Goal: Use online tool/utility: Utilize a website feature to perform a specific function

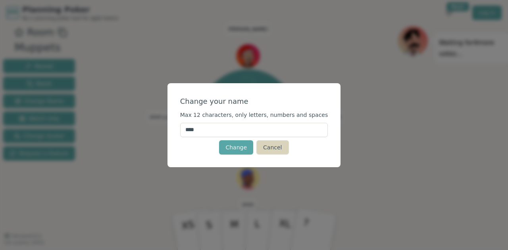
click at [273, 145] on button "Cancel" at bounding box center [272, 147] width 32 height 14
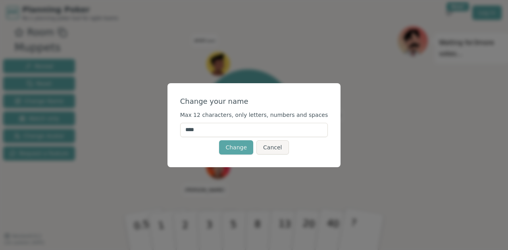
click at [257, 130] on input "****" at bounding box center [254, 130] width 148 height 14
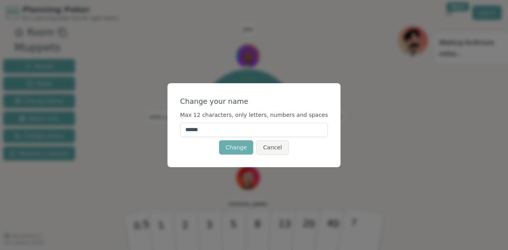
type input "******"
click at [240, 150] on button "Change" at bounding box center [236, 147] width 34 height 14
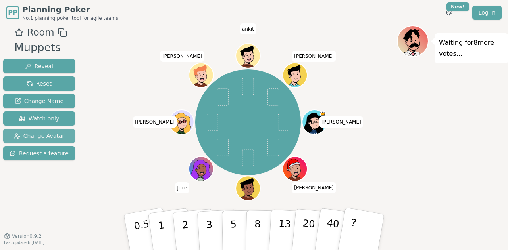
click at [50, 136] on span "Change Avatar" at bounding box center [39, 136] width 51 height 8
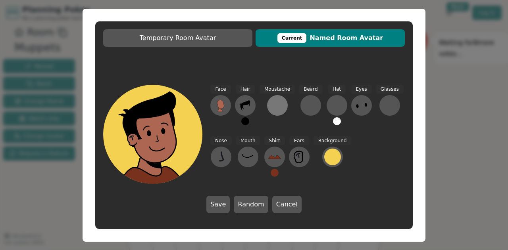
click at [279, 106] on div at bounding box center [277, 105] width 13 height 13
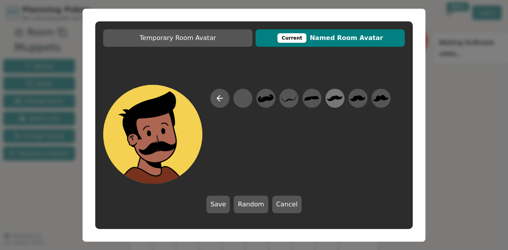
click at [333, 99] on icon at bounding box center [334, 98] width 15 height 5
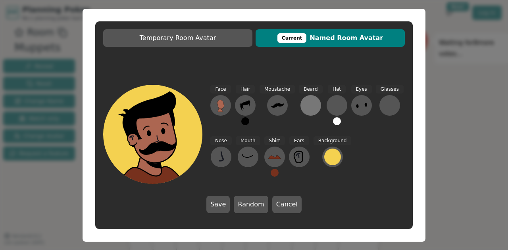
click at [306, 108] on div at bounding box center [310, 105] width 13 height 13
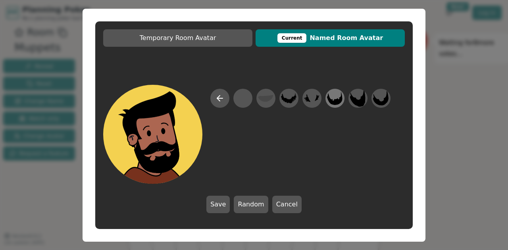
click at [335, 99] on icon at bounding box center [334, 98] width 15 height 18
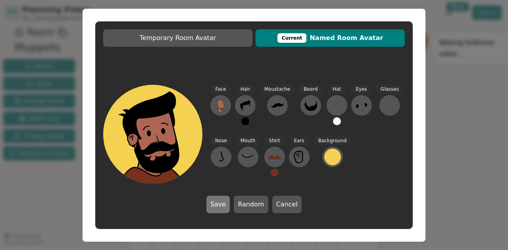
click at [223, 205] on button "Save" at bounding box center [217, 204] width 23 height 17
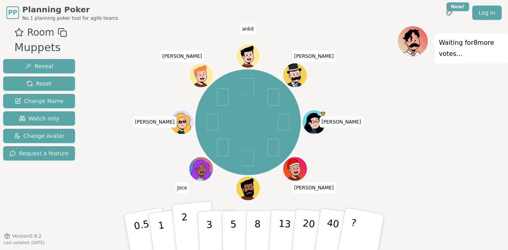
click at [190, 226] on button "2" at bounding box center [194, 232] width 45 height 63
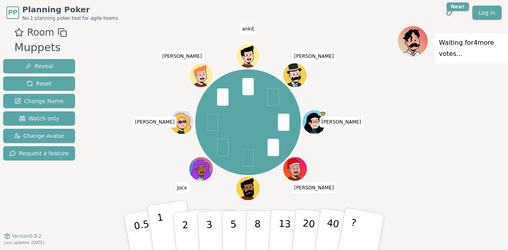
click at [167, 225] on button "1" at bounding box center [170, 232] width 47 height 64
click at [183, 226] on p "2" at bounding box center [186, 233] width 10 height 43
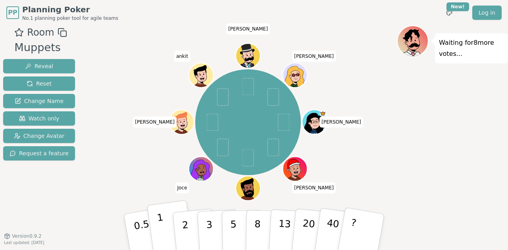
click at [167, 227] on button "1" at bounding box center [170, 232] width 47 height 64
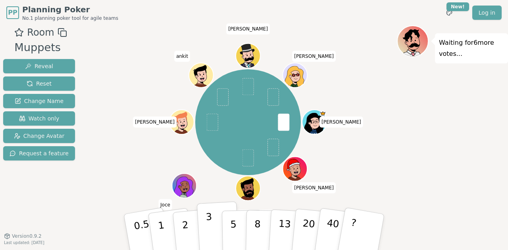
click at [204, 224] on button "3" at bounding box center [218, 233] width 43 height 62
click at [184, 226] on p "2" at bounding box center [186, 233] width 10 height 43
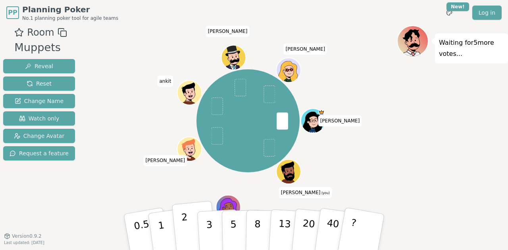
click at [189, 226] on button "2" at bounding box center [194, 232] width 45 height 63
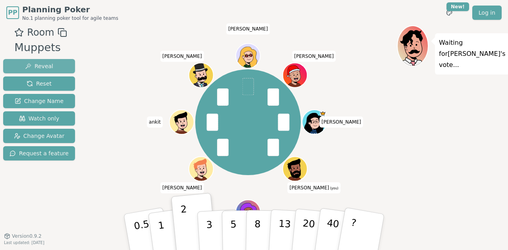
click at [58, 67] on button "Reveal" at bounding box center [39, 66] width 72 height 14
